Goal: Task Accomplishment & Management: Use online tool/utility

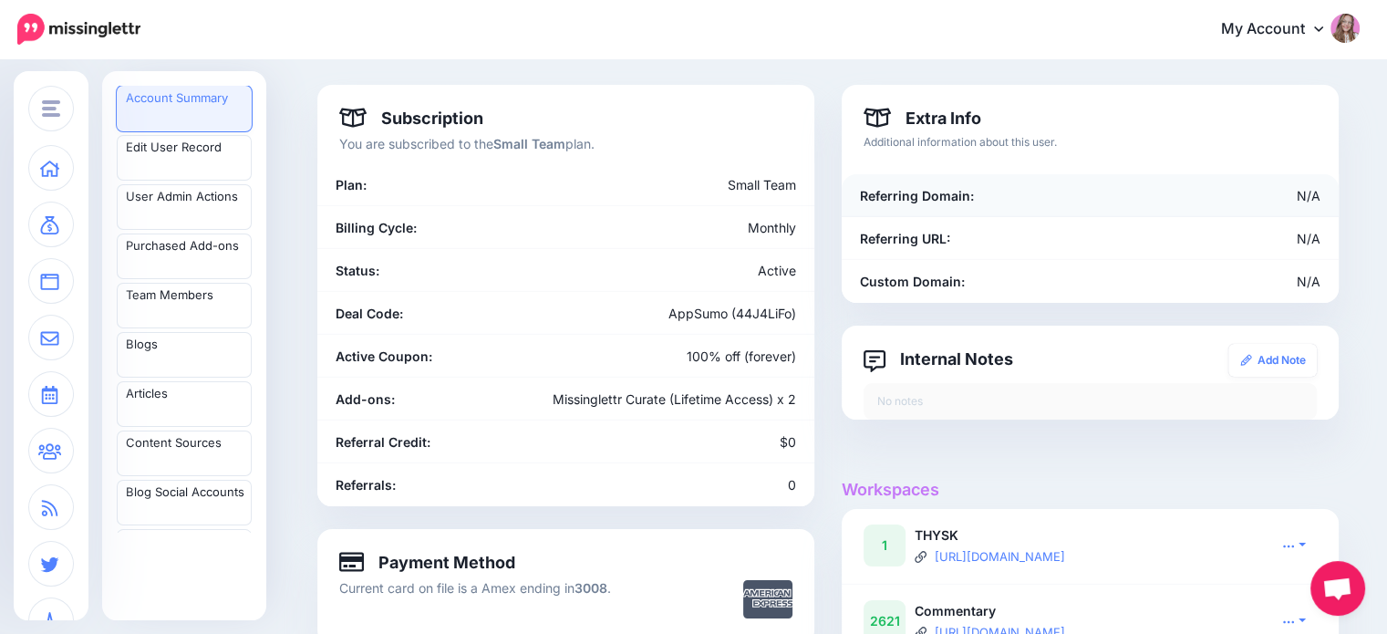
scroll to position [274, 0]
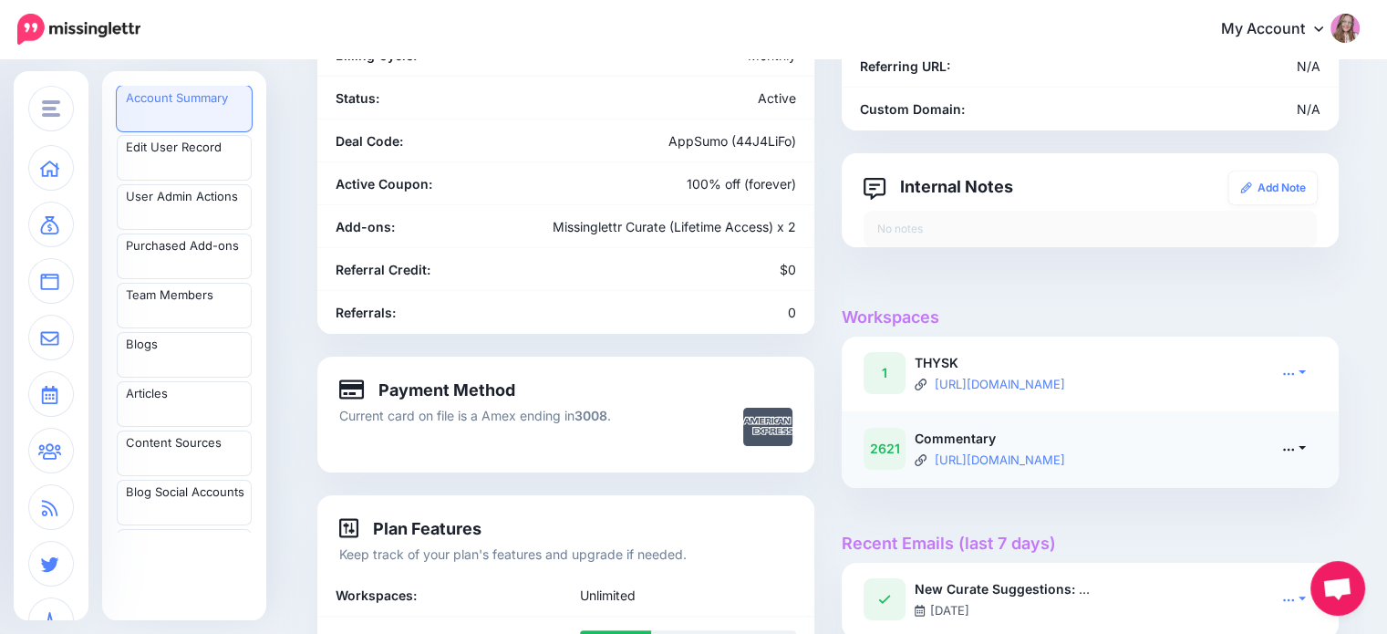
click at [1306, 448] on link at bounding box center [1294, 448] width 46 height 26
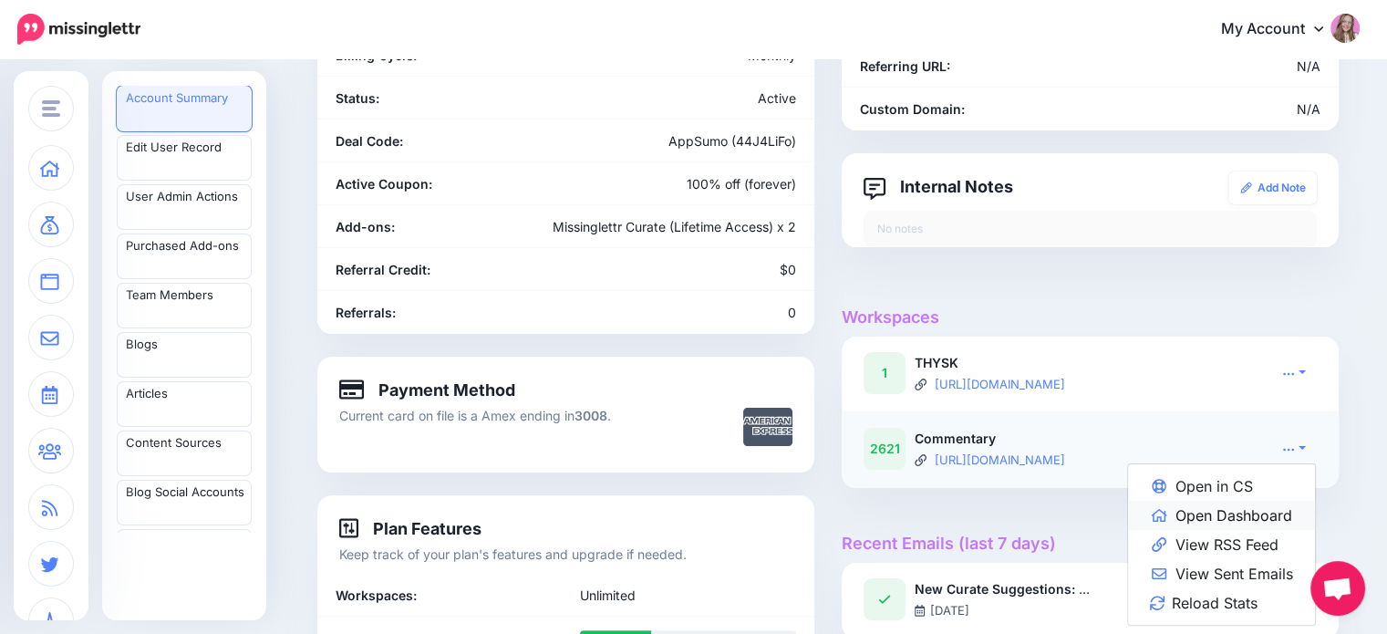
click at [1240, 504] on link "Open Dashboard" at bounding box center [1221, 515] width 187 height 29
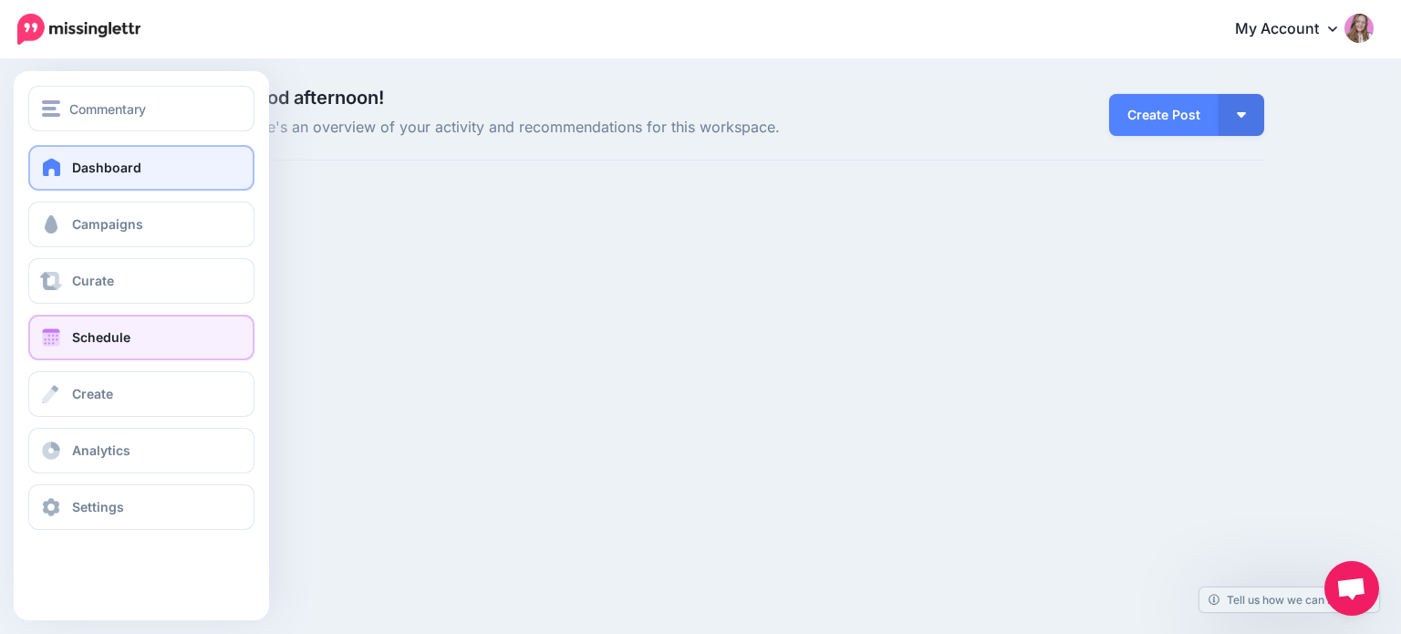
click at [78, 336] on span "Schedule" at bounding box center [101, 337] width 58 height 16
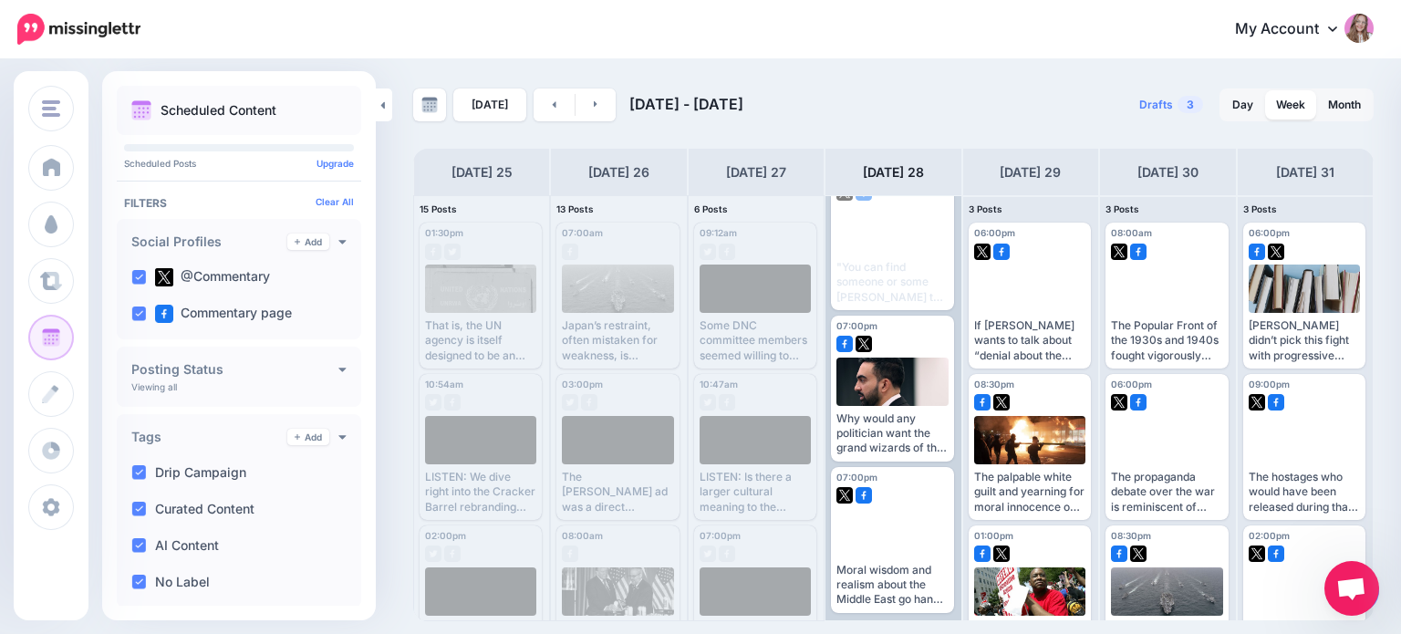
scroll to position [364, 0]
